Goal: Information Seeking & Learning: Learn about a topic

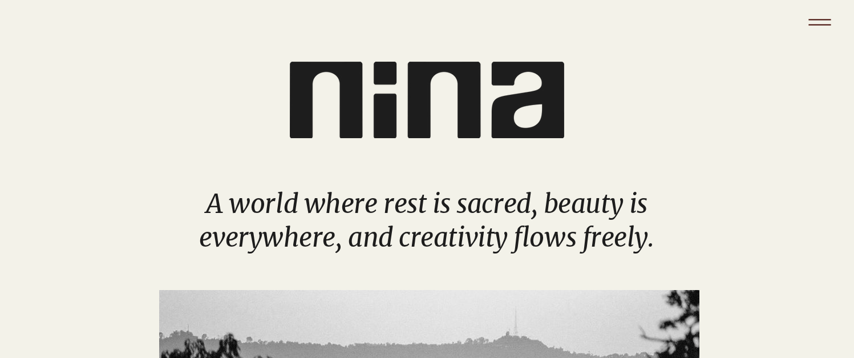
click at [817, 29] on icon "Menu" at bounding box center [819, 22] width 40 height 40
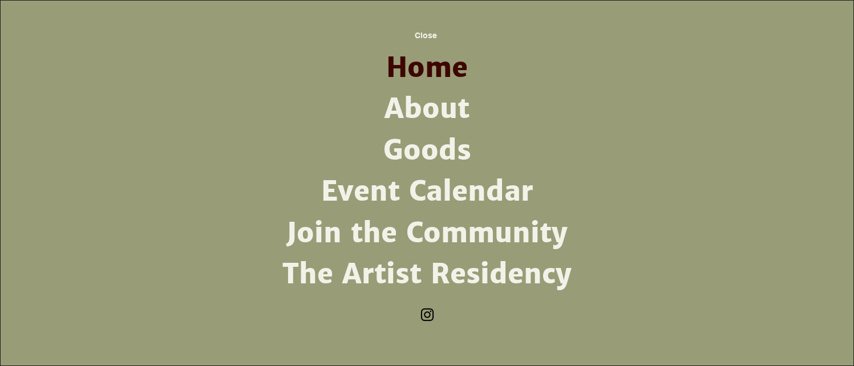
click at [460, 235] on link "Join the Community" at bounding box center [427, 233] width 298 height 41
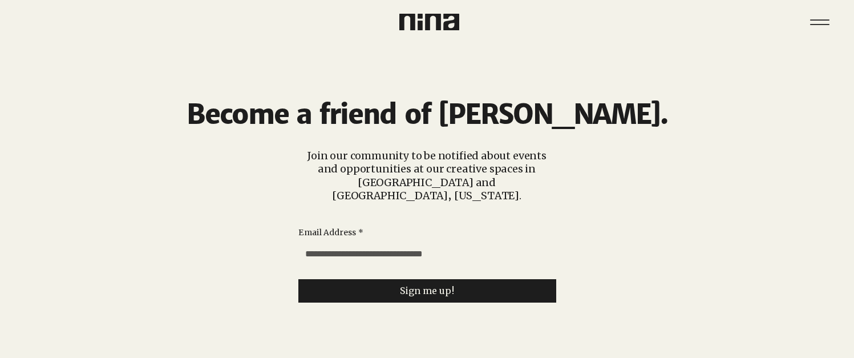
click at [817, 36] on icon "Menu" at bounding box center [819, 22] width 34 height 34
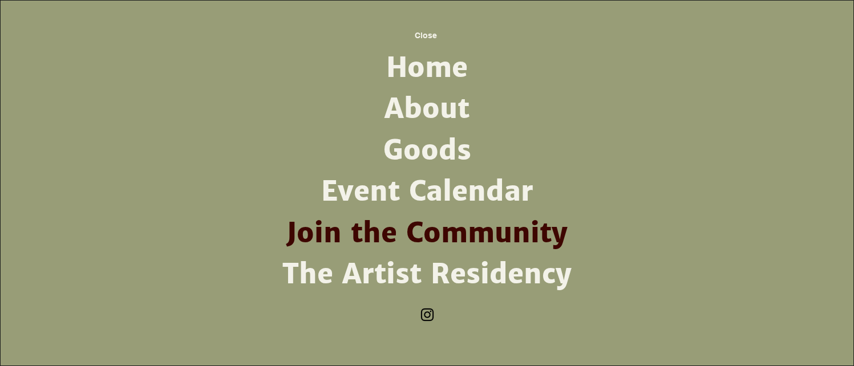
click at [457, 149] on link "Goods" at bounding box center [427, 150] width 298 height 41
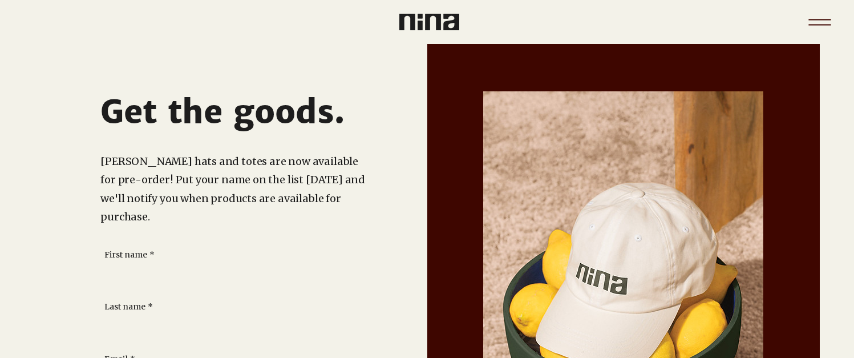
click at [823, 24] on icon "Menu" at bounding box center [819, 24] width 22 height 1
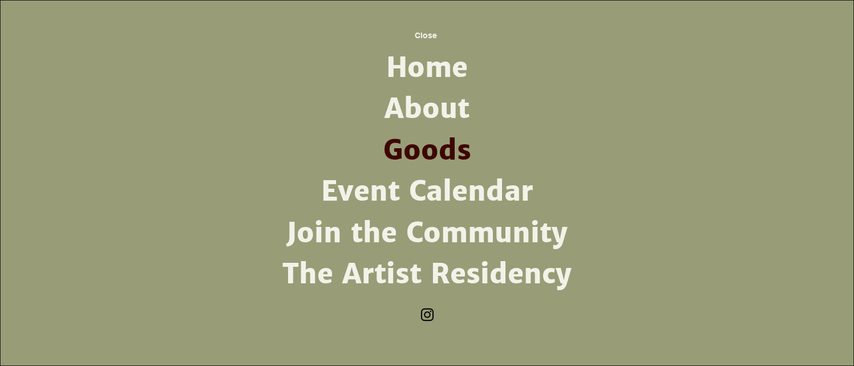
click at [418, 108] on link "About" at bounding box center [427, 108] width 298 height 41
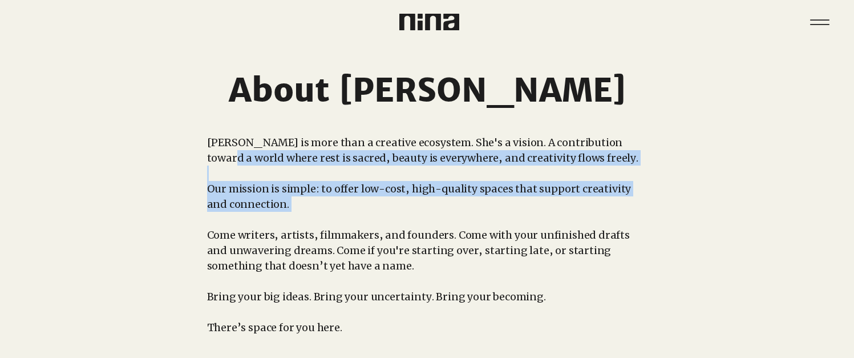
drag, startPoint x: 623, startPoint y: 147, endPoint x: 632, endPoint y: 214, distance: 68.4
click at [632, 214] on div "nina is more than a creative ecosystem. She's a vision. A contribution toward a…" at bounding box center [427, 235] width 440 height 200
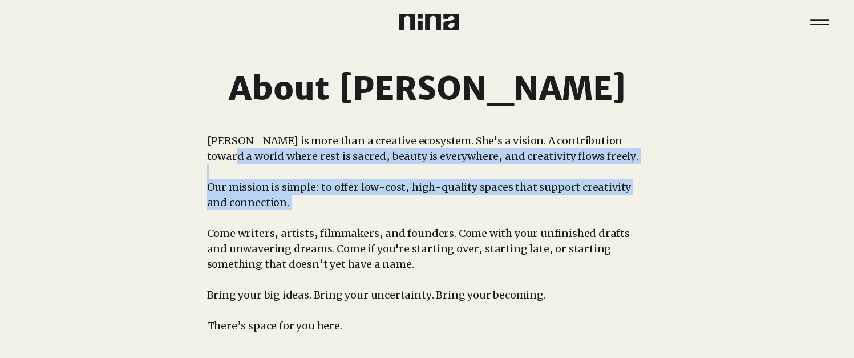
click at [632, 215] on p "​" at bounding box center [427, 217] width 440 height 15
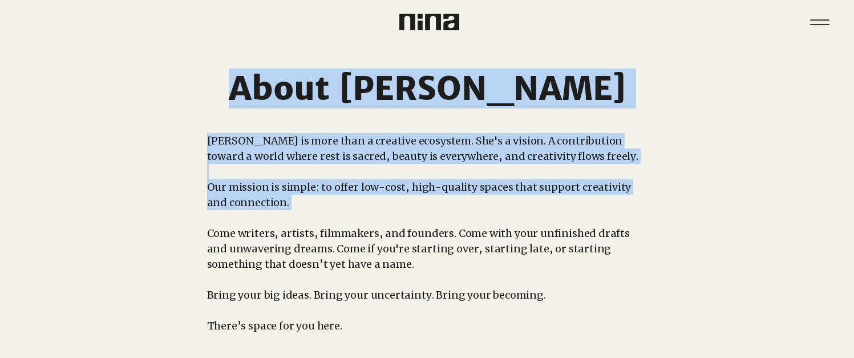
drag, startPoint x: 633, startPoint y: 217, endPoint x: 654, endPoint y: 175, distance: 47.2
click at [649, 178] on section "About nina nina is more than a creative ecosystem. She's a vision. A contributi…" at bounding box center [427, 207] width 854 height 331
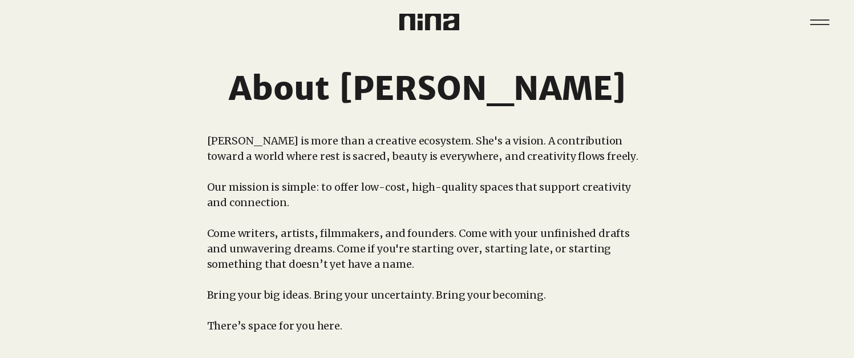
click at [662, 173] on div "main content" at bounding box center [427, 207] width 854 height 331
drag, startPoint x: 663, startPoint y: 174, endPoint x: 656, endPoint y: 211, distance: 37.6
click at [656, 211] on div "main content" at bounding box center [427, 207] width 854 height 331
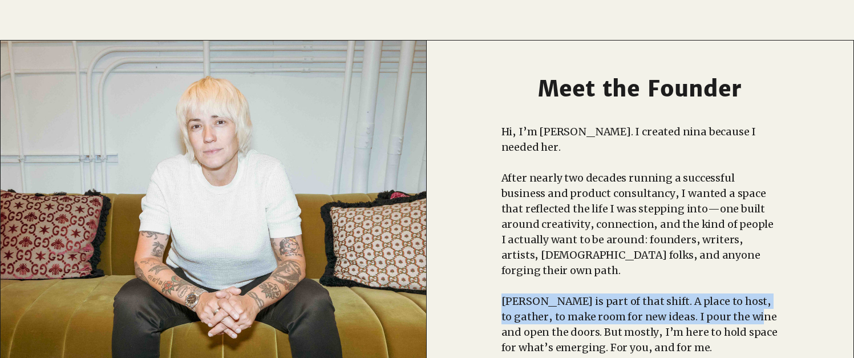
scroll to position [337, 0]
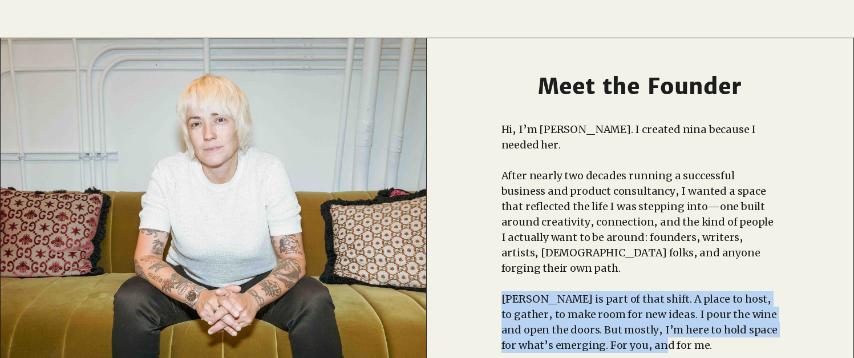
drag, startPoint x: 740, startPoint y: 255, endPoint x: 720, endPoint y: 312, distance: 60.6
click at [725, 315] on div "Hi, I’m Suzanne. I created nina because I needed her. After nearly two decades …" at bounding box center [639, 267] width 277 height 293
click at [720, 312] on p "nina is part of that shift. A place to host, to gather, to make room for new id…" at bounding box center [639, 322] width 277 height 62
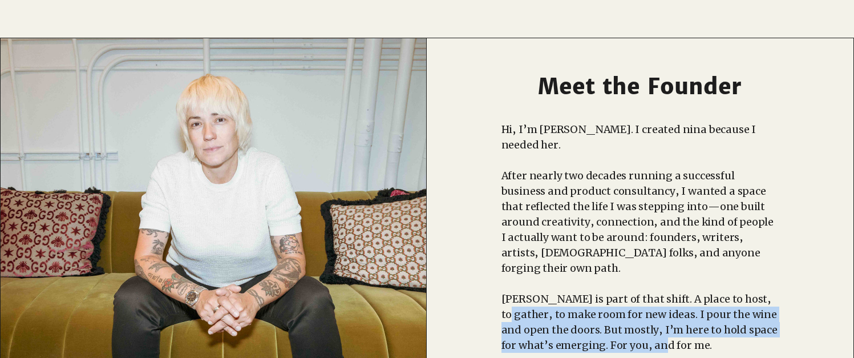
drag, startPoint x: 698, startPoint y: 314, endPoint x: 753, endPoint y: 267, distance: 71.6
click at [753, 291] on p "nina is part of that shift. A place to host, to gather, to make room for new id…" at bounding box center [639, 322] width 277 height 62
click at [755, 292] on span "nina is part of that shift. A place to host, to gather, to make room for new id…" at bounding box center [639, 321] width 276 height 59
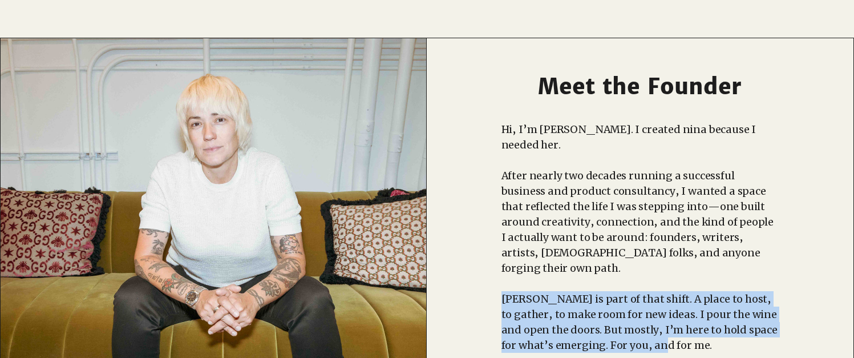
drag, startPoint x: 652, startPoint y: 255, endPoint x: 688, endPoint y: 317, distance: 71.3
click at [688, 317] on div "Hi, I’m Suzanne. I created nina because I needed her. After nearly two decades …" at bounding box center [639, 267] width 277 height 293
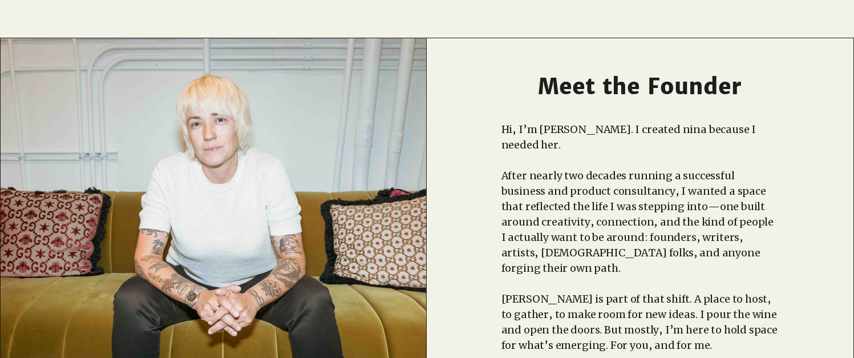
drag, startPoint x: 692, startPoint y: 318, endPoint x: 696, endPoint y: 314, distance: 6.1
click at [692, 318] on p "nina is part of that shift. A place to host, to gather, to make room for new id…" at bounding box center [639, 322] width 277 height 62
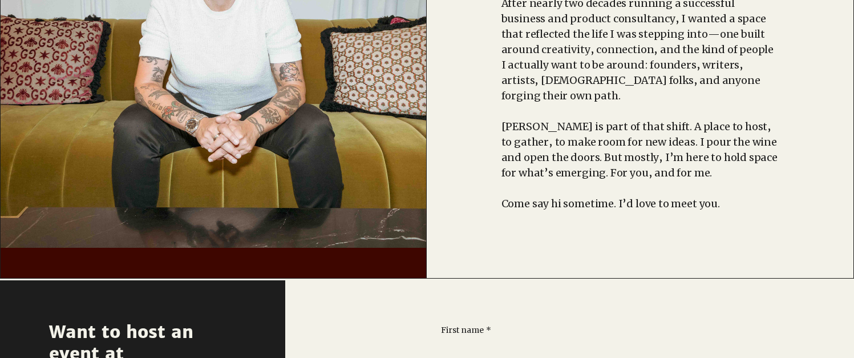
scroll to position [0, 0]
